Goal: Complete application form: Complete application form

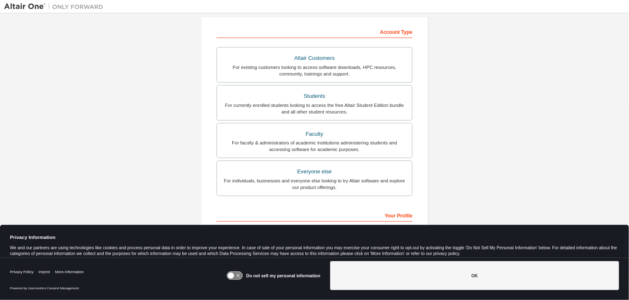
scroll to position [165, 0]
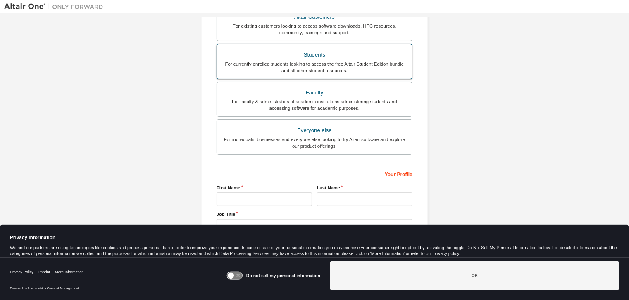
click at [303, 62] on div "For currently enrolled students looking to access the free Altair Student Editi…" at bounding box center [314, 67] width 185 height 13
click at [322, 67] on div "For currently enrolled students looking to access the free Altair Student Editi…" at bounding box center [314, 67] width 185 height 13
drag, startPoint x: 322, startPoint y: 67, endPoint x: 287, endPoint y: 64, distance: 35.7
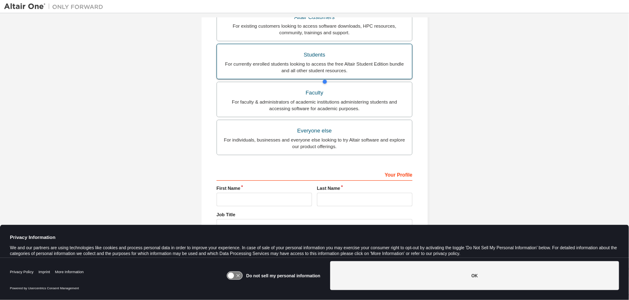
click at [287, 64] on div "For currently enrolled students looking to access the free Altair Student Editi…" at bounding box center [314, 67] width 185 height 13
click at [320, 59] on div "Students" at bounding box center [314, 55] width 185 height 12
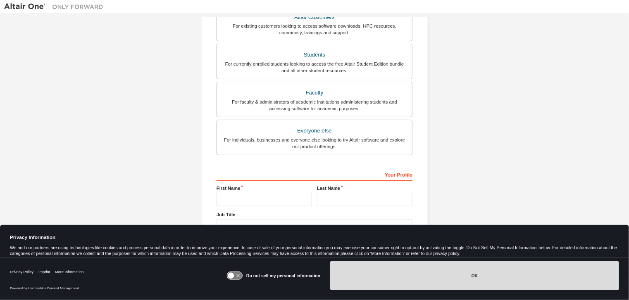
click at [403, 274] on button "OK" at bounding box center [474, 276] width 289 height 29
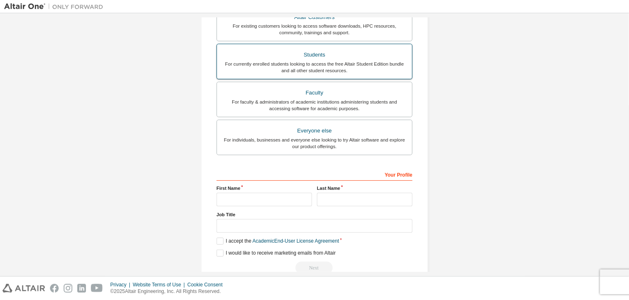
click at [324, 71] on div "For currently enrolled students looking to access the free Altair Student Editi…" at bounding box center [314, 67] width 185 height 13
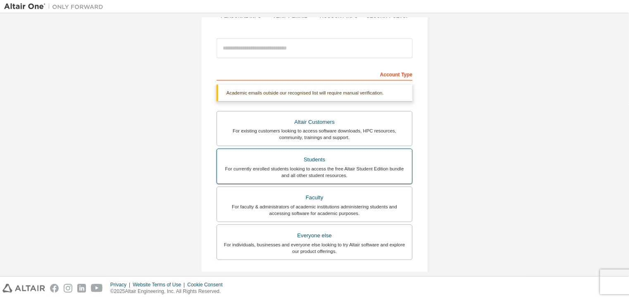
scroll to position [62, 0]
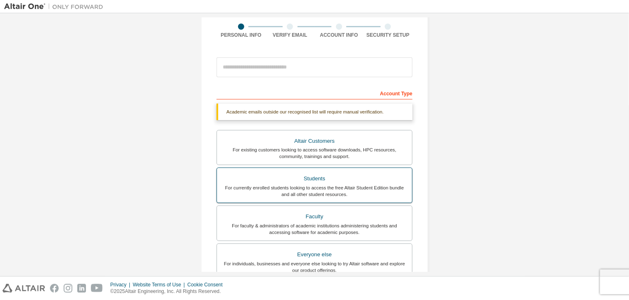
click at [313, 181] on div "Students" at bounding box center [314, 179] width 185 height 12
drag, startPoint x: 313, startPoint y: 181, endPoint x: 354, endPoint y: 189, distance: 41.7
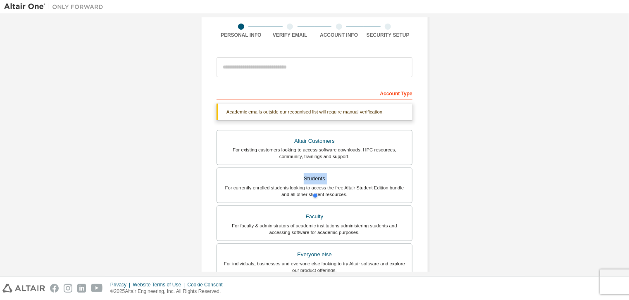
click at [355, 189] on div at bounding box center [351, 196] width 79 height 17
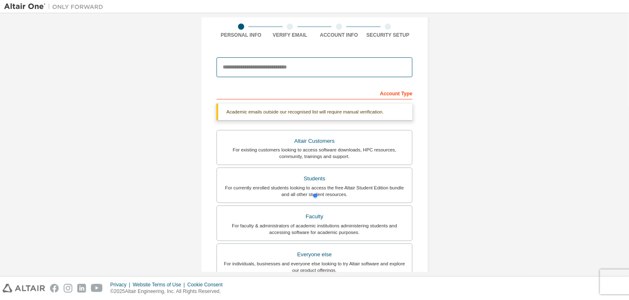
click at [300, 72] on input "email" at bounding box center [315, 67] width 196 height 20
type input "**********"
type input "******"
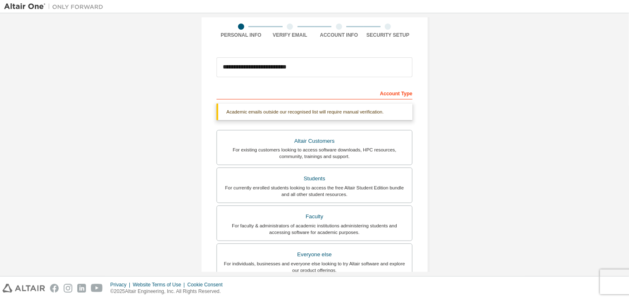
type input "*******"
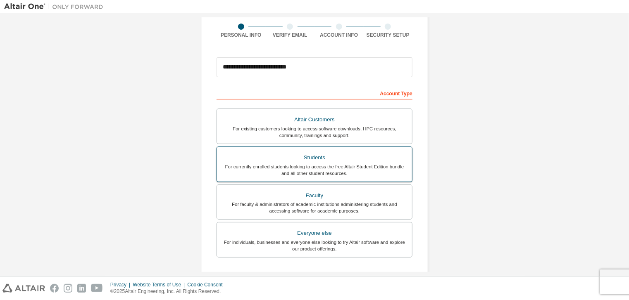
click at [310, 164] on div "For currently enrolled students looking to access the free Altair Student Editi…" at bounding box center [314, 170] width 185 height 13
click at [321, 156] on div "Students" at bounding box center [314, 158] width 185 height 12
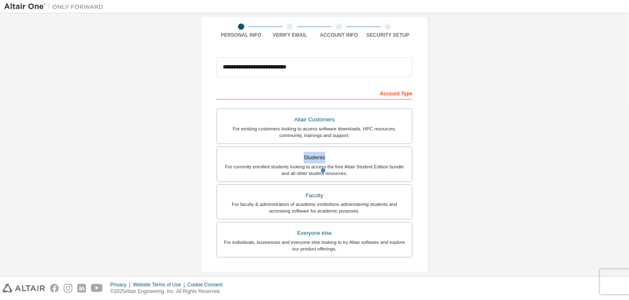
drag, startPoint x: 321, startPoint y: 156, endPoint x: 380, endPoint y: 167, distance: 60.1
click at [380, 167] on div at bounding box center [358, 170] width 79 height 17
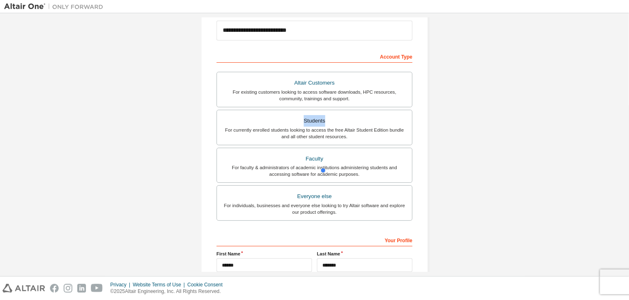
scroll to position [181, 0]
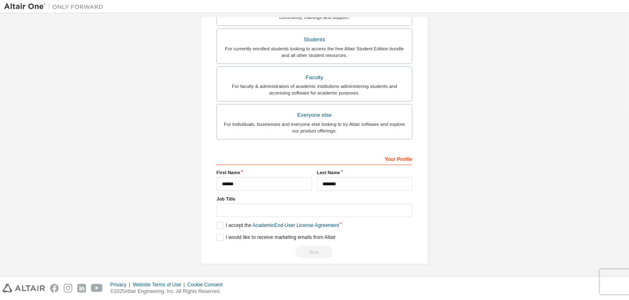
click at [386, 196] on label "Job Title" at bounding box center [315, 199] width 196 height 7
click at [316, 226] on link "Academic End-User License Agreement" at bounding box center [296, 226] width 86 height 6
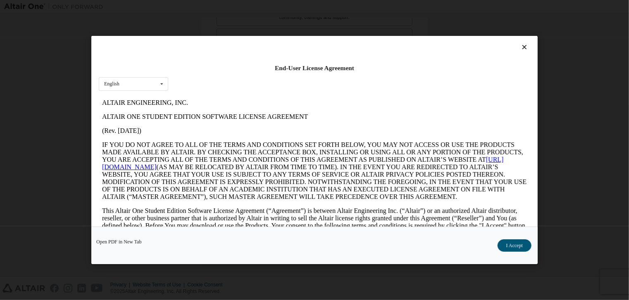
scroll to position [0, 0]
click at [505, 246] on button "I Accept" at bounding box center [515, 246] width 34 height 12
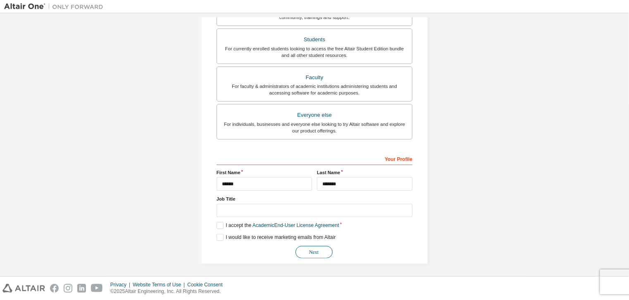
click at [318, 250] on button "Next" at bounding box center [314, 252] width 37 height 12
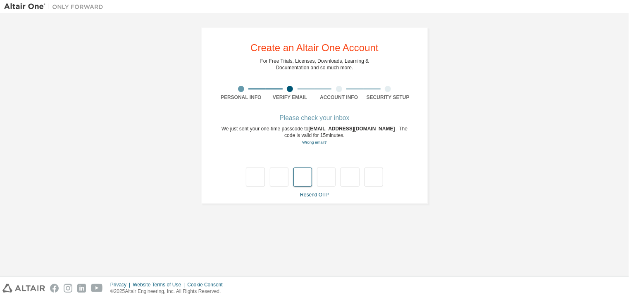
click at [307, 172] on input "text" at bounding box center [302, 177] width 19 height 19
type input "*"
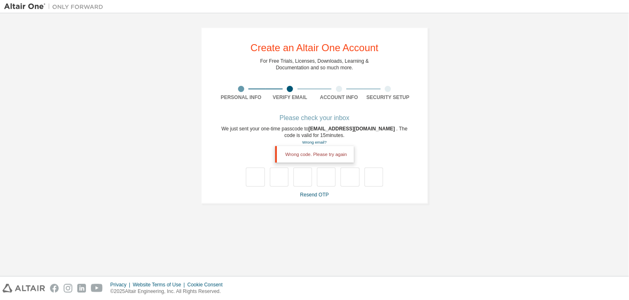
click at [304, 167] on div "Wrong code. Please try again" at bounding box center [315, 169] width 196 height 36
click at [304, 156] on div "Wrong code. Please try again" at bounding box center [314, 154] width 78 height 17
click at [304, 172] on input "text" at bounding box center [302, 177] width 19 height 19
type input "*"
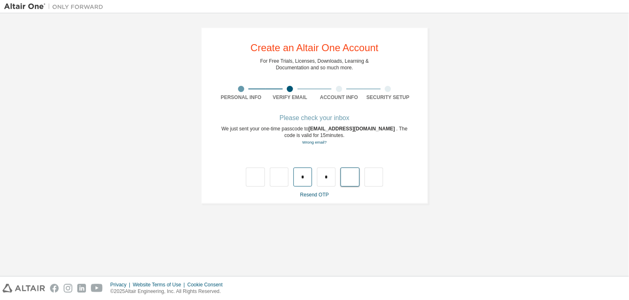
type input "*"
click at [306, 198] on link "Resend OTP" at bounding box center [314, 195] width 29 height 6
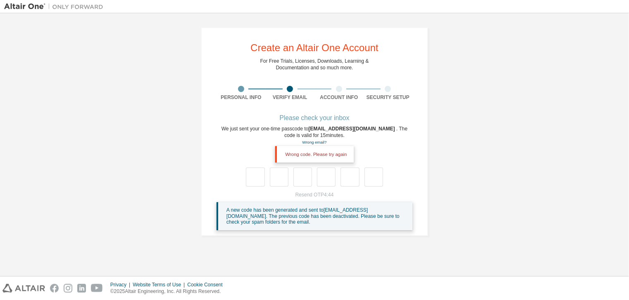
drag, startPoint x: 296, startPoint y: 189, endPoint x: 290, endPoint y: 177, distance: 14.1
click at [296, 189] on div "Please check your inbox We just sent your one-time passcode to [EMAIL_ADDRESS][…" at bounding box center [315, 173] width 196 height 115
click at [286, 167] on div "Wrong code. Please try again" at bounding box center [315, 169] width 196 height 36
click at [284, 176] on input "text" at bounding box center [279, 177] width 19 height 19
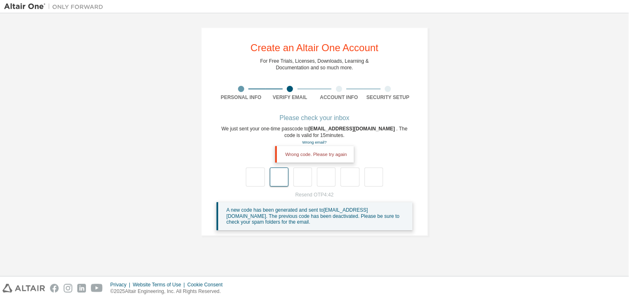
type input "*"
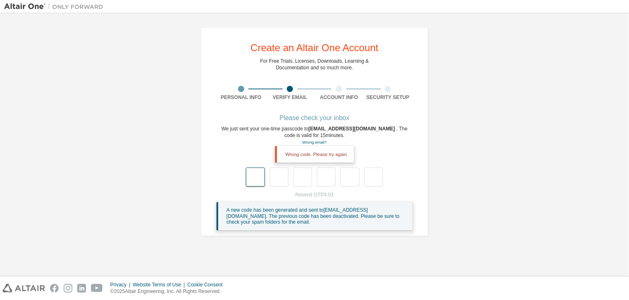
click at [260, 181] on input "text" at bounding box center [255, 177] width 19 height 19
type input "*"
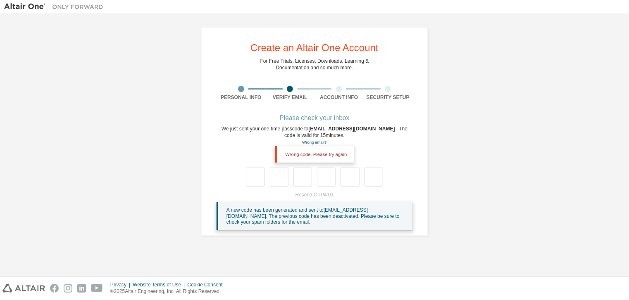
type input "*"
